Goal: Task Accomplishment & Management: Manage account settings

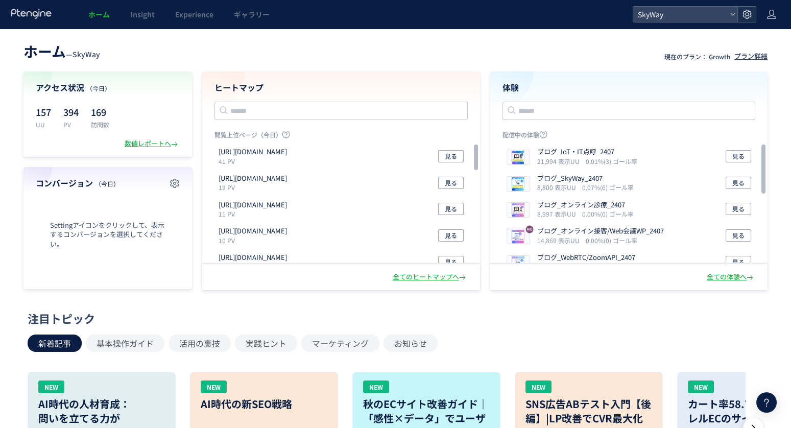
click at [750, 13] on use at bounding box center [746, 14] width 9 height 9
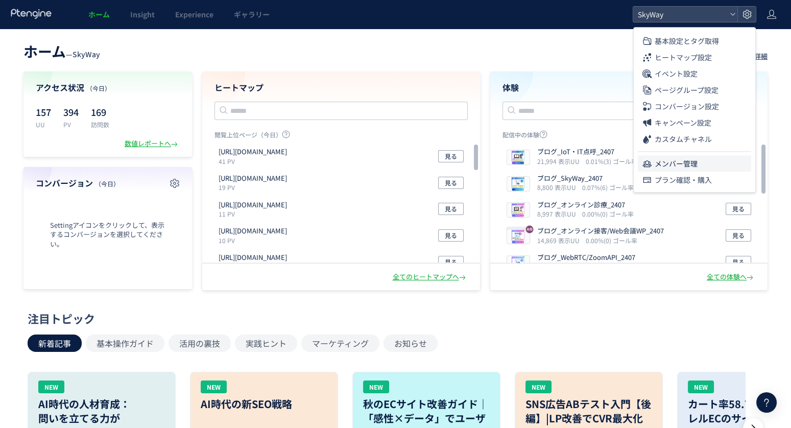
click at [666, 163] on span "メンバー管理" at bounding box center [675, 163] width 43 height 16
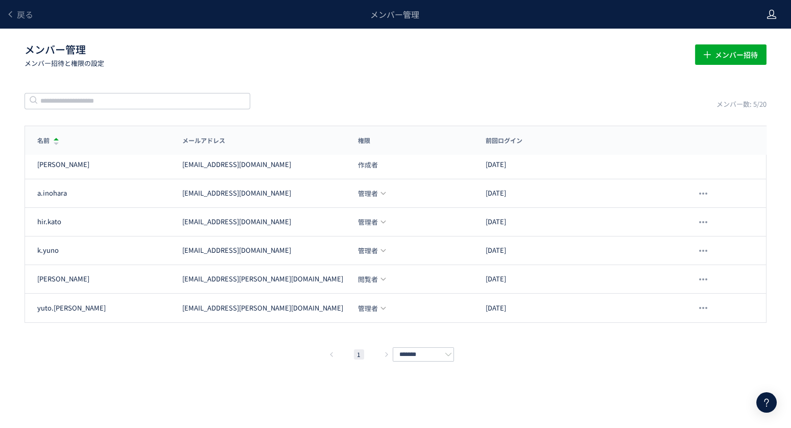
click at [772, 18] on use at bounding box center [771, 14] width 9 height 9
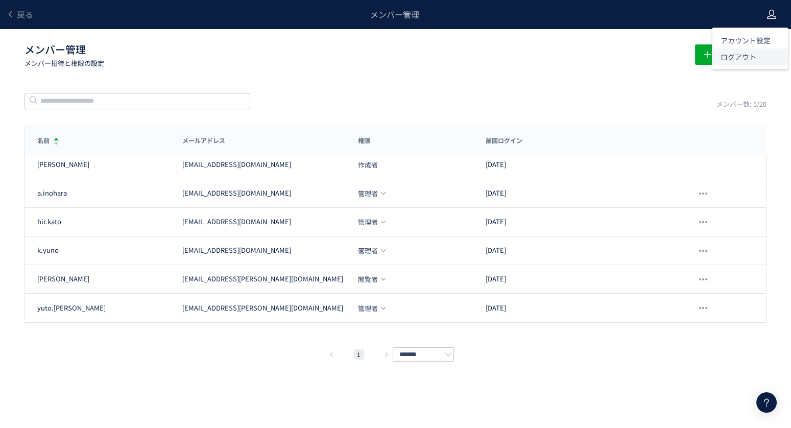
click at [739, 52] on span "ログアウト" at bounding box center [738, 57] width 36 height 10
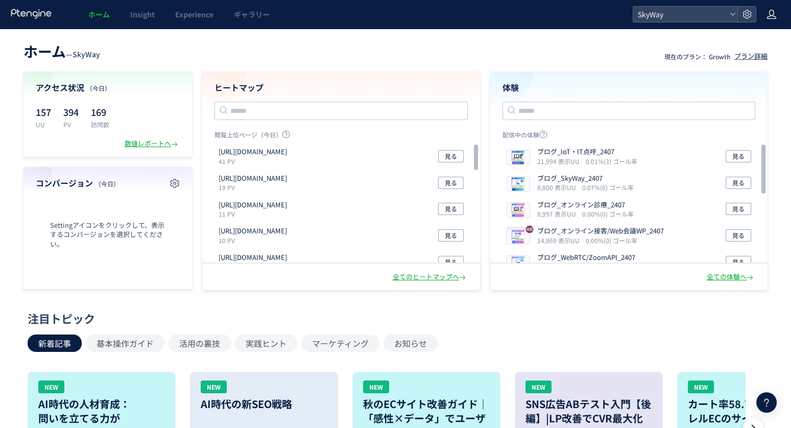
click at [766, 12] on icon at bounding box center [771, 14] width 10 height 10
click at [748, 39] on span "アカウント設定" at bounding box center [745, 40] width 50 height 10
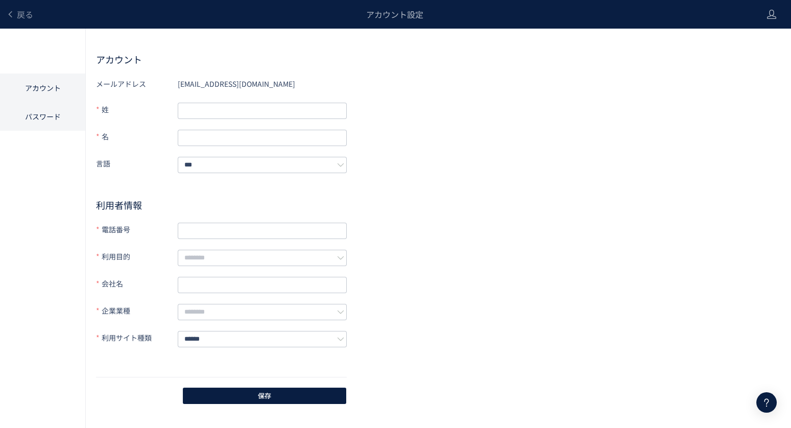
click at [46, 114] on li "パスワード" at bounding box center [42, 116] width 85 height 29
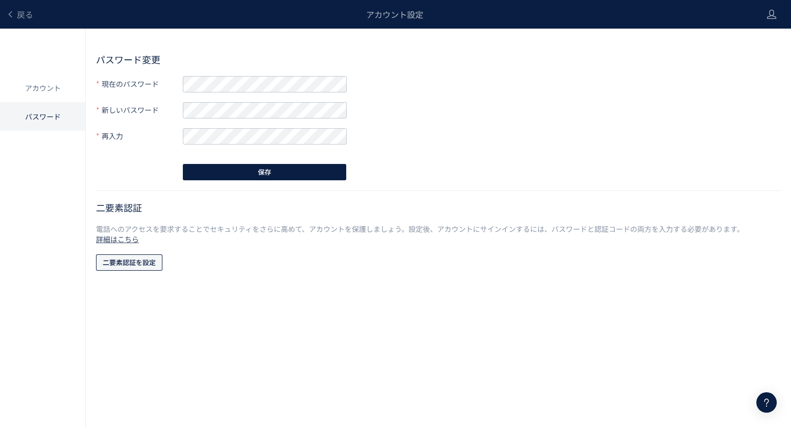
click at [111, 261] on span "二要素認証を設定" at bounding box center [129, 262] width 53 height 16
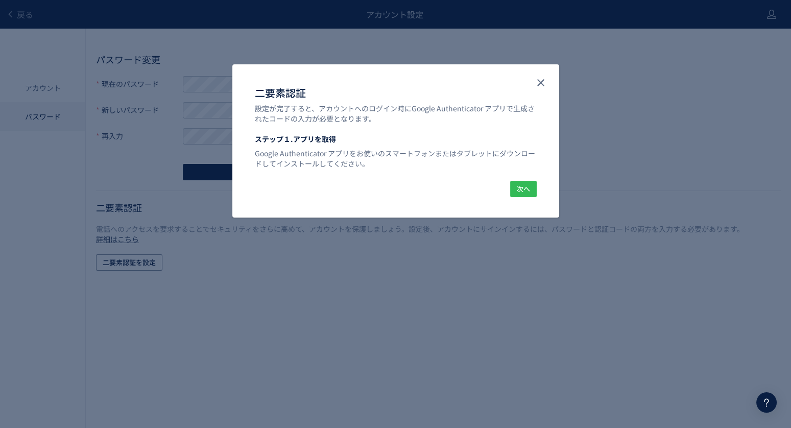
click at [518, 190] on span "次へ" at bounding box center [522, 189] width 13 height 16
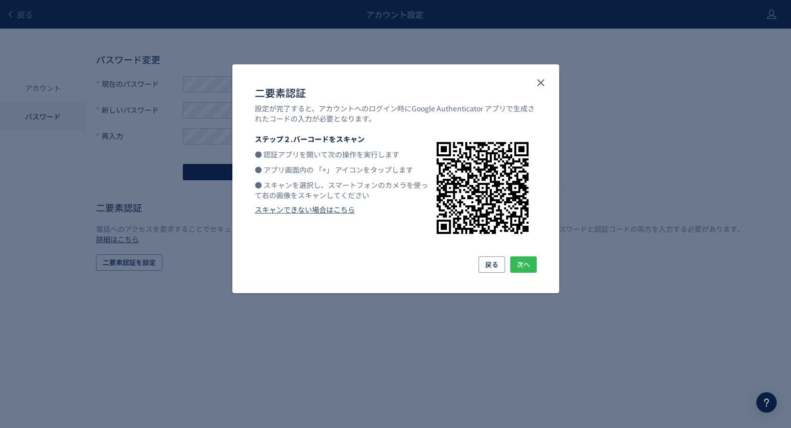
click at [526, 266] on span "次へ" at bounding box center [522, 264] width 13 height 16
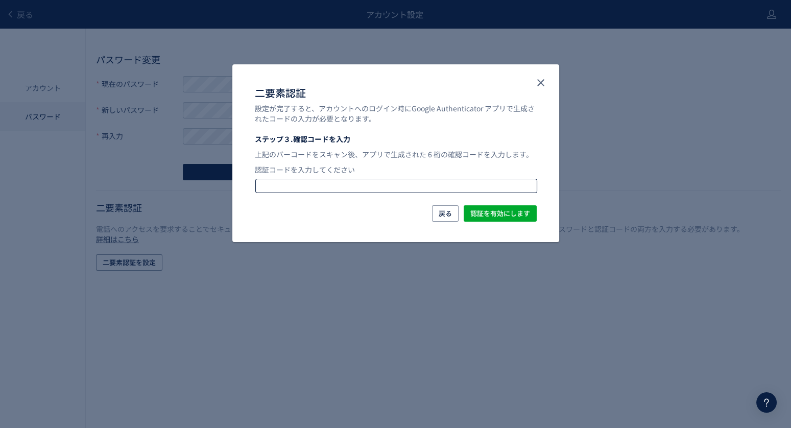
click at [400, 188] on input "二要素認証" at bounding box center [396, 186] width 281 height 12
type input "******"
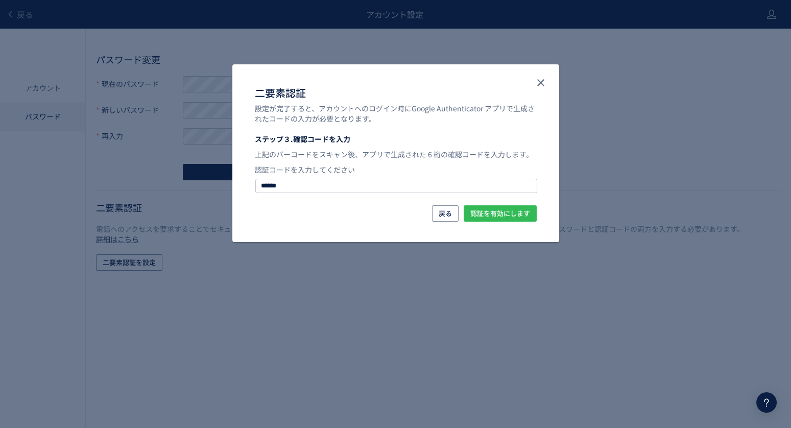
click at [506, 215] on span "認証を有効にします" at bounding box center [500, 213] width 60 height 16
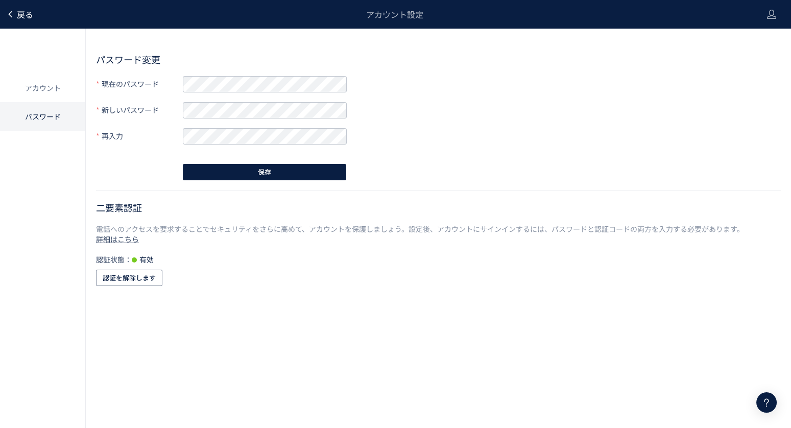
click at [26, 17] on span "戻る" at bounding box center [25, 14] width 16 height 12
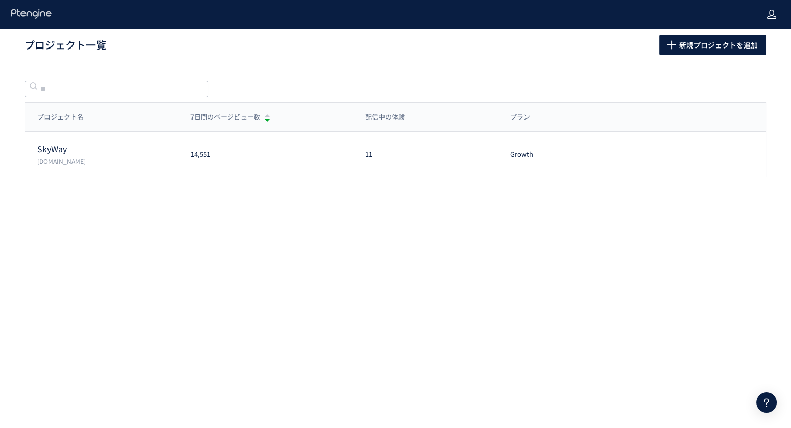
click at [774, 10] on icon at bounding box center [771, 14] width 10 height 10
click at [735, 57] on span "ログアウト" at bounding box center [738, 57] width 36 height 10
